Goal: Task Accomplishment & Management: Manage account settings

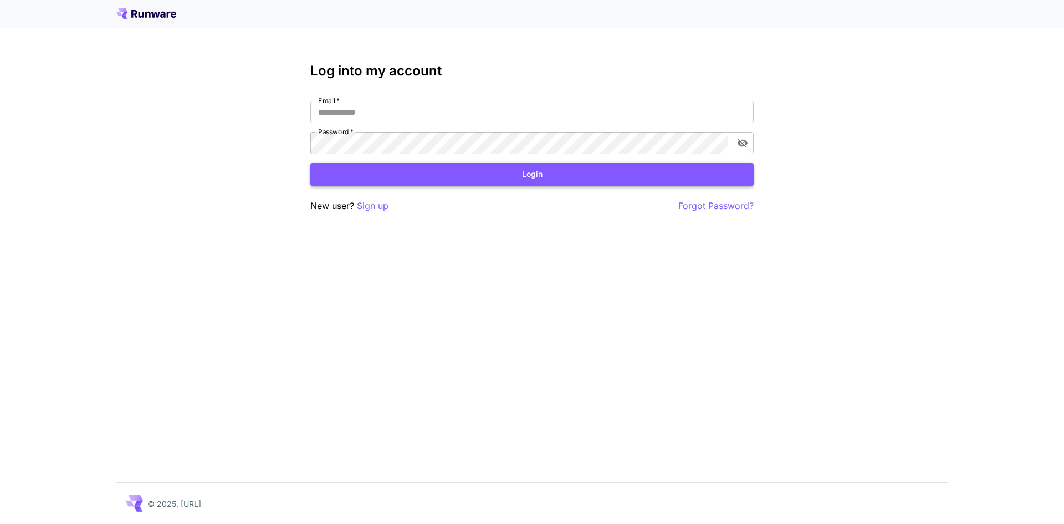
type input "**********"
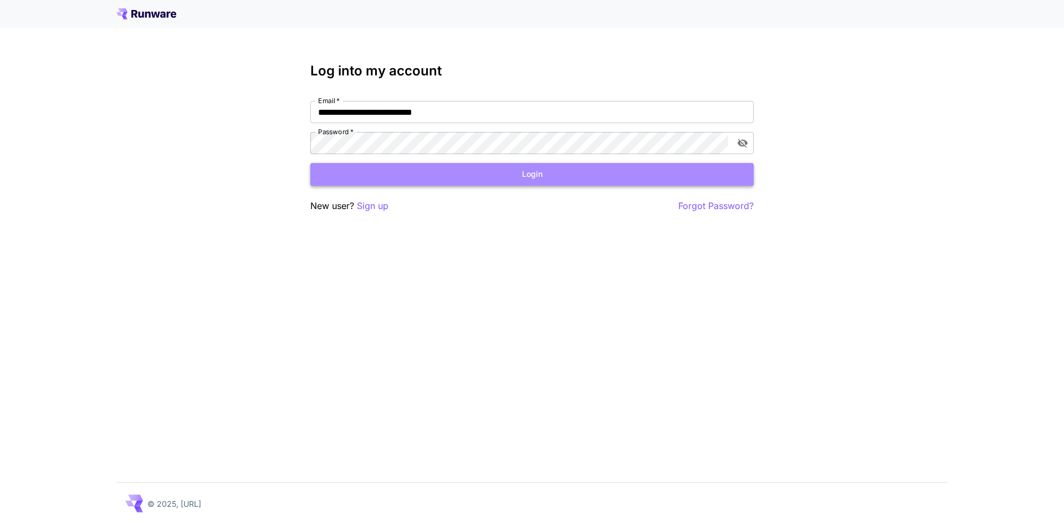
click at [544, 170] on button "Login" at bounding box center [531, 174] width 443 height 23
